Goal: Obtain resource: Obtain resource

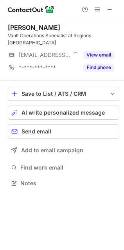
scroll to position [171, 124]
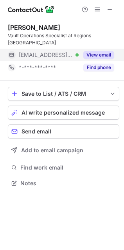
click at [95, 51] on button "View email" at bounding box center [99, 55] width 31 height 8
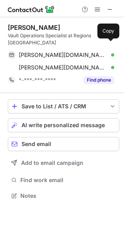
scroll to position [183, 124]
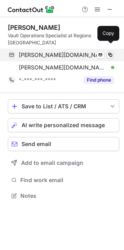
click at [110, 52] on span at bounding box center [110, 55] width 6 height 6
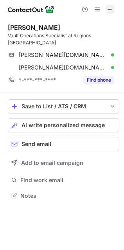
click at [113, 9] on span at bounding box center [110, 9] width 6 height 6
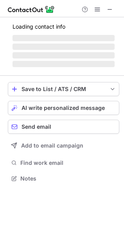
scroll to position [215, 124]
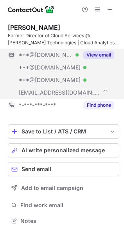
click at [93, 54] on button "View email" at bounding box center [99, 55] width 31 height 8
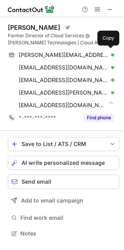
scroll to position [228, 124]
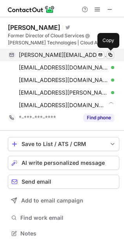
click at [109, 53] on span at bounding box center [110, 55] width 6 height 6
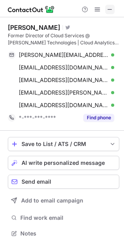
click at [110, 10] on span at bounding box center [110, 9] width 6 height 6
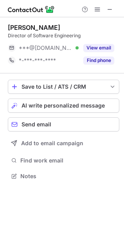
scroll to position [171, 124]
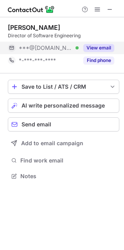
click at [94, 47] on button "View email" at bounding box center [99, 48] width 31 height 8
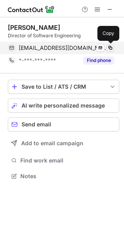
click at [111, 46] on span at bounding box center [110, 48] width 6 height 6
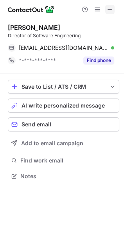
click at [109, 10] on span at bounding box center [110, 9] width 6 height 6
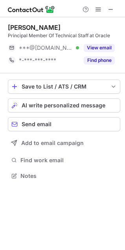
scroll to position [170, 125]
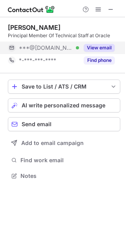
click at [94, 47] on button "View email" at bounding box center [99, 48] width 31 height 8
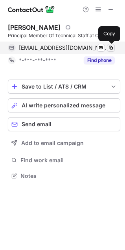
click at [110, 45] on span at bounding box center [110, 48] width 6 height 6
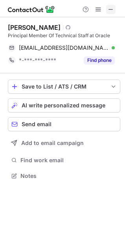
click at [111, 7] on span at bounding box center [110, 9] width 6 height 6
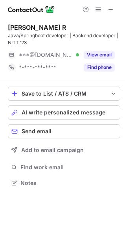
scroll to position [177, 125]
click at [88, 54] on button "View email" at bounding box center [99, 55] width 31 height 8
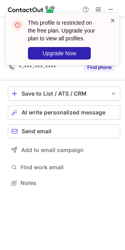
click at [113, 21] on span at bounding box center [112, 20] width 6 height 8
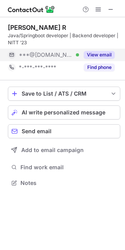
click at [93, 53] on button "View email" at bounding box center [99, 55] width 31 height 8
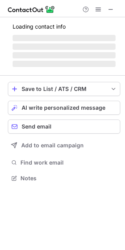
scroll to position [173, 125]
click at [110, 20] on span at bounding box center [112, 20] width 6 height 8
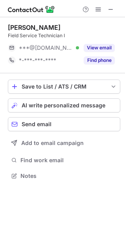
scroll to position [4, 4]
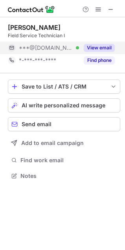
click at [87, 46] on button "View email" at bounding box center [99, 48] width 31 height 8
click at [89, 47] on button "View email" at bounding box center [99, 48] width 31 height 8
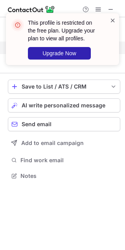
click at [111, 22] on span at bounding box center [112, 20] width 6 height 8
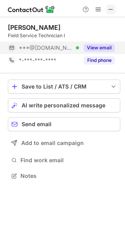
click at [112, 10] on span at bounding box center [110, 9] width 6 height 6
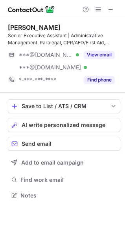
scroll to position [190, 125]
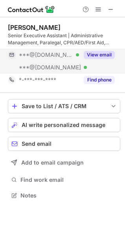
click at [99, 54] on button "View email" at bounding box center [99, 55] width 31 height 8
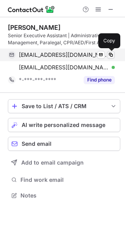
click at [111, 54] on span at bounding box center [110, 55] width 6 height 6
